Goal: Find specific page/section: Find specific page/section

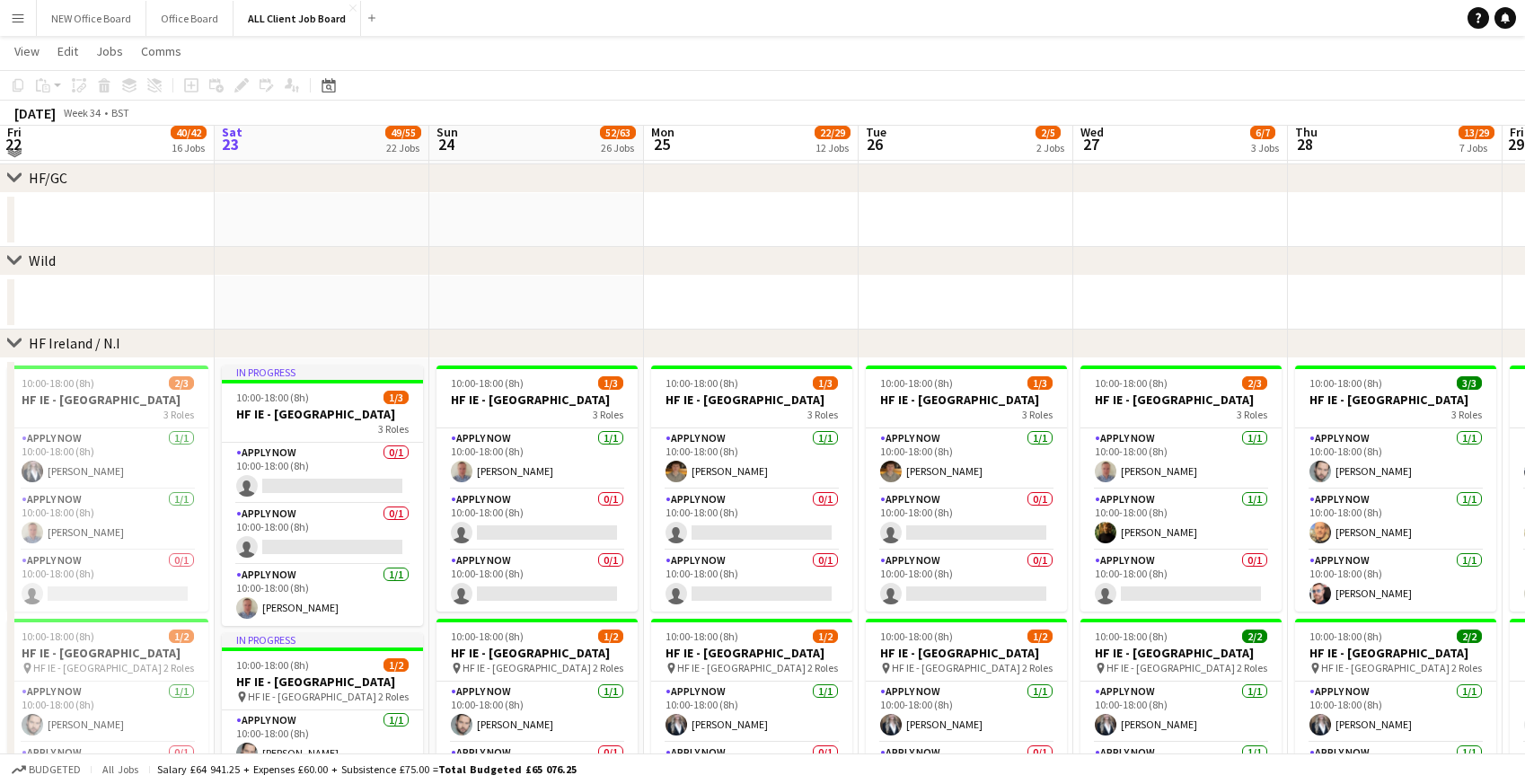
scroll to position [4334, 0]
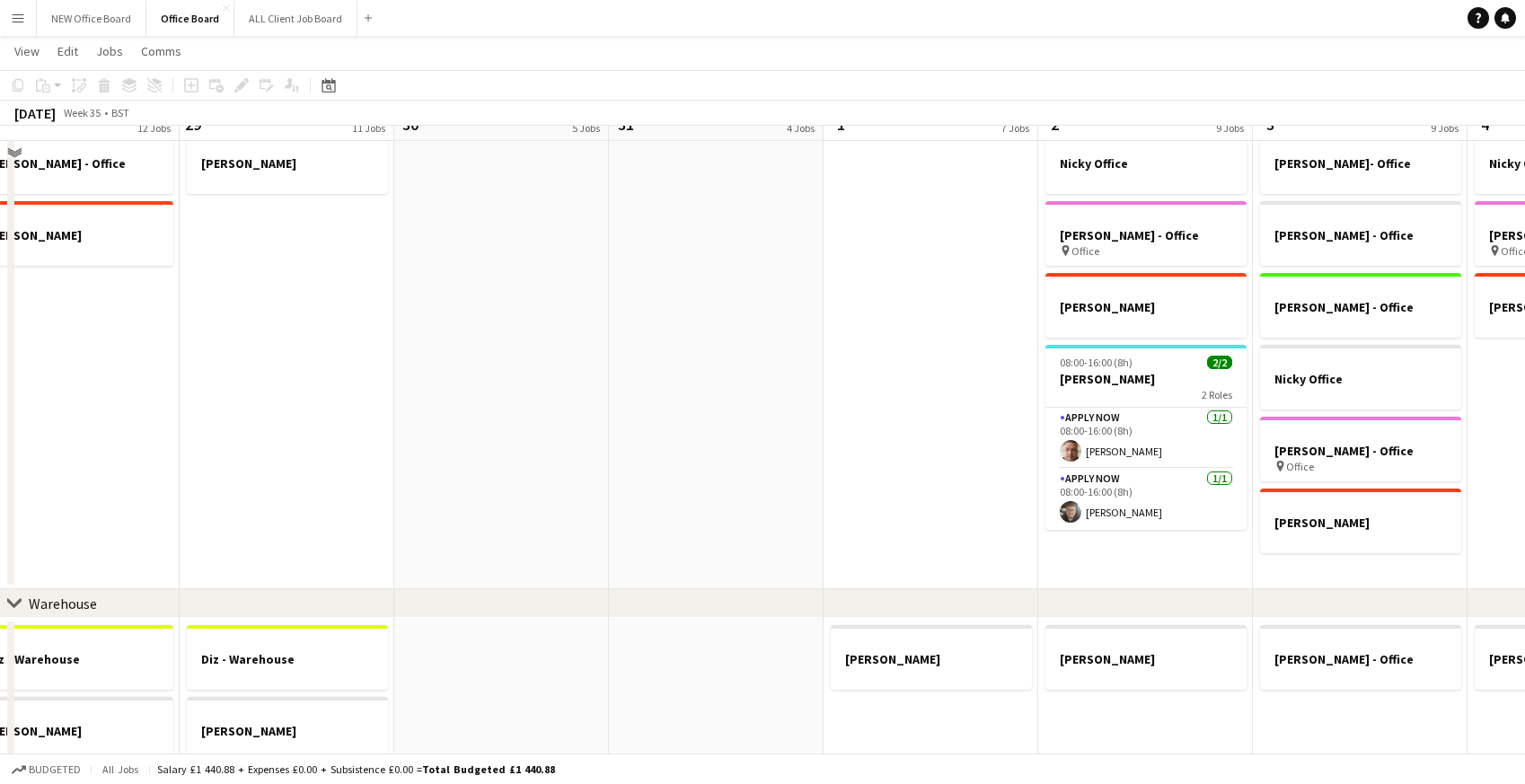
scroll to position [262, 0]
